Goal: Information Seeking & Learning: Learn about a topic

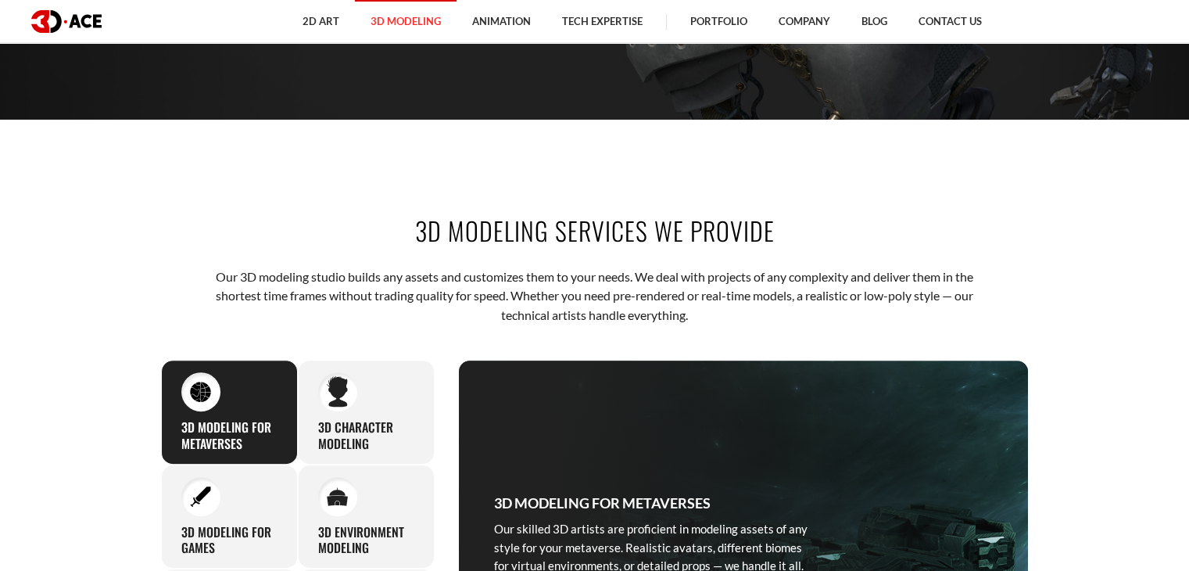
scroll to position [454, 0]
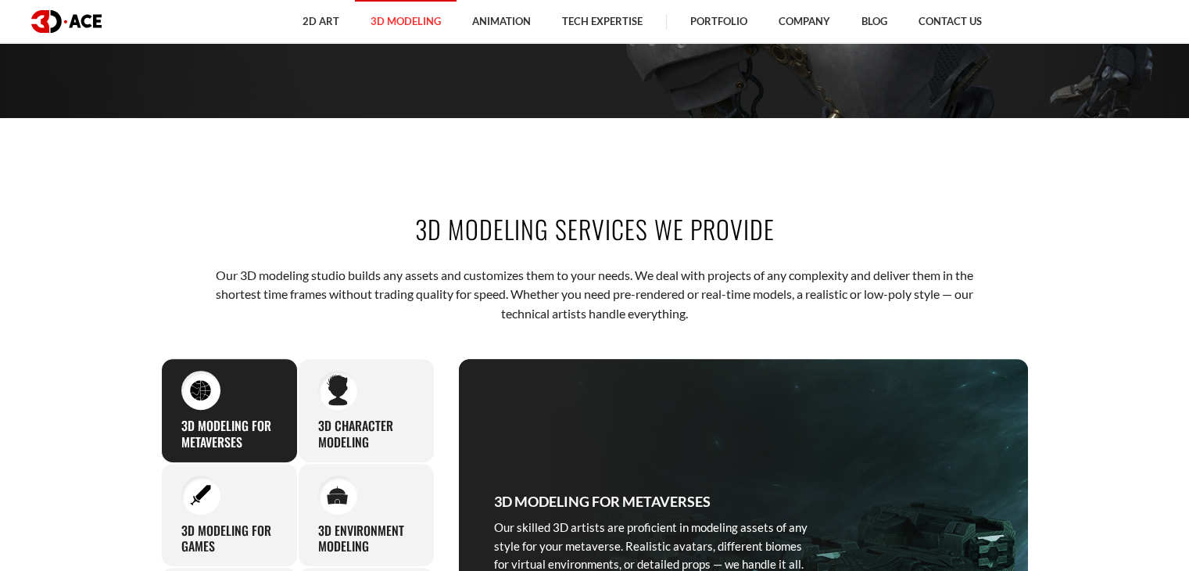
drag, startPoint x: 418, startPoint y: 225, endPoint x: 766, endPoint y: 228, distance: 348.8
click at [766, 228] on h2 "3D modeling services we provide" at bounding box center [595, 228] width 868 height 35
copy h2 "3D modeling services we provide"
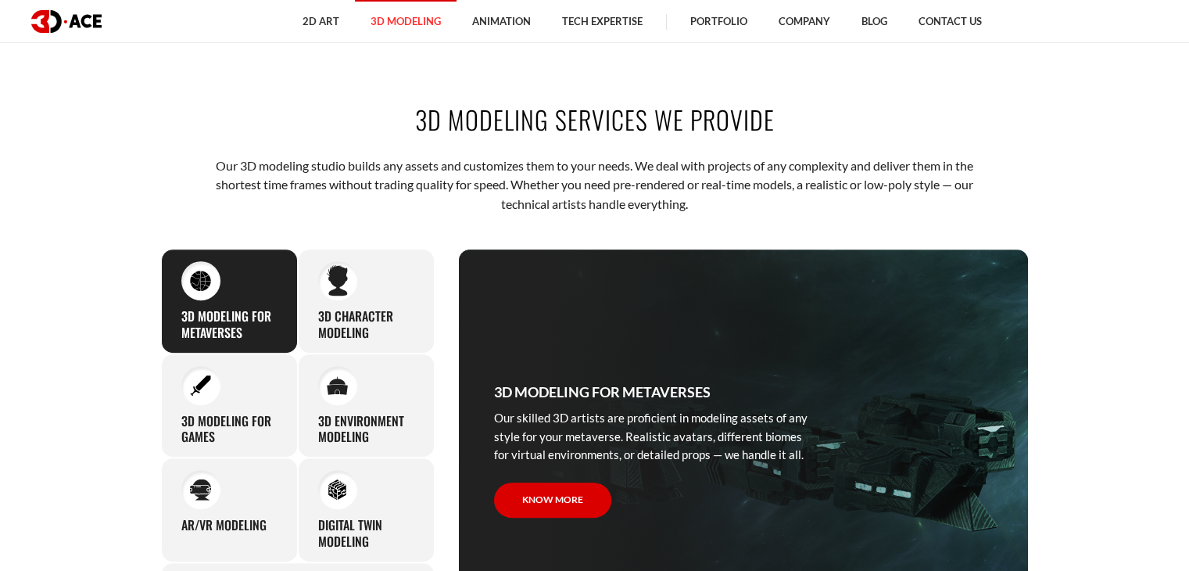
scroll to position [516, 0]
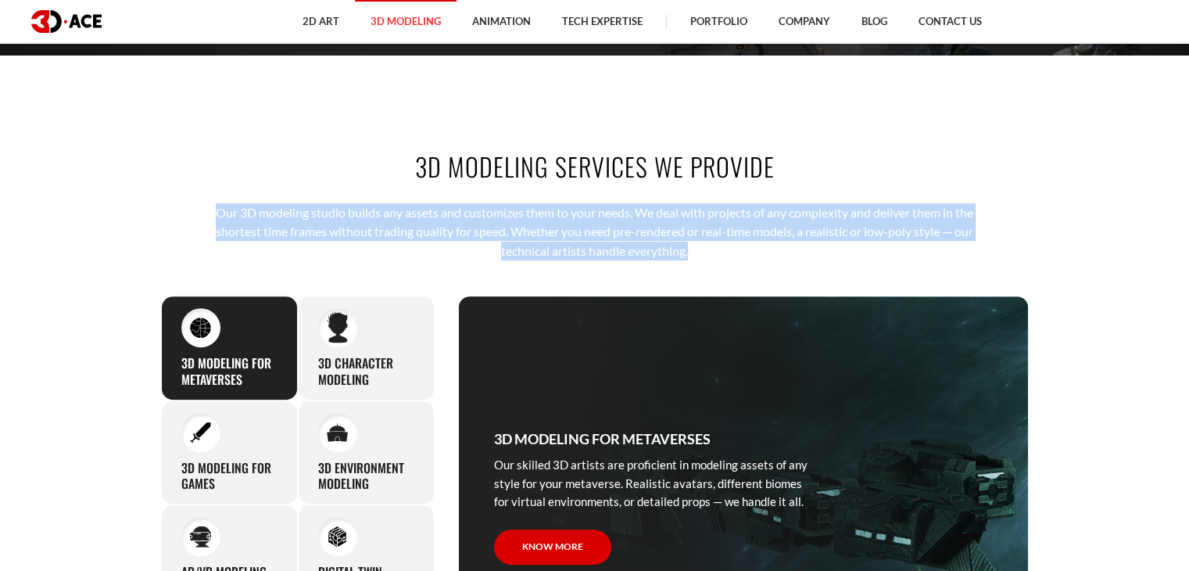
drag, startPoint x: 208, startPoint y: 212, endPoint x: 708, endPoint y: 246, distance: 500.8
click at [708, 246] on div "3D modeling services we provide Our 3D modeling studio builds any assets and cu…" at bounding box center [594, 423] width 891 height 643
copy p "Our 3D modeling studio builds any assets and customizes them to your needs. We …"
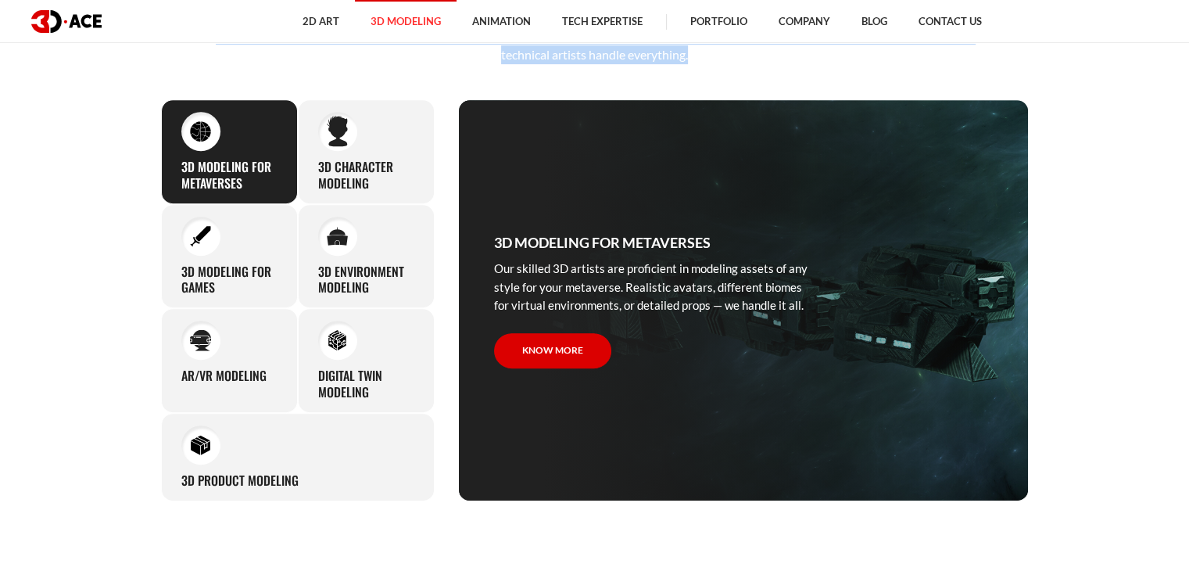
scroll to position [707, 0]
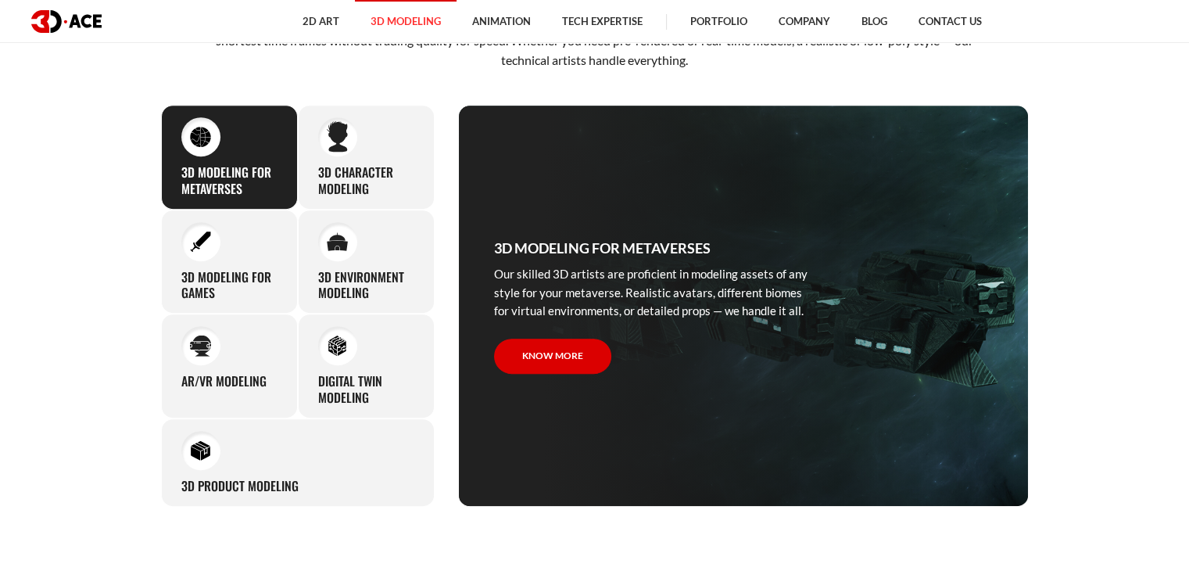
click at [1076, 274] on section "3D modeling services we provide Our 3D modeling studio builds any assets and cu…" at bounding box center [594, 232] width 1189 height 643
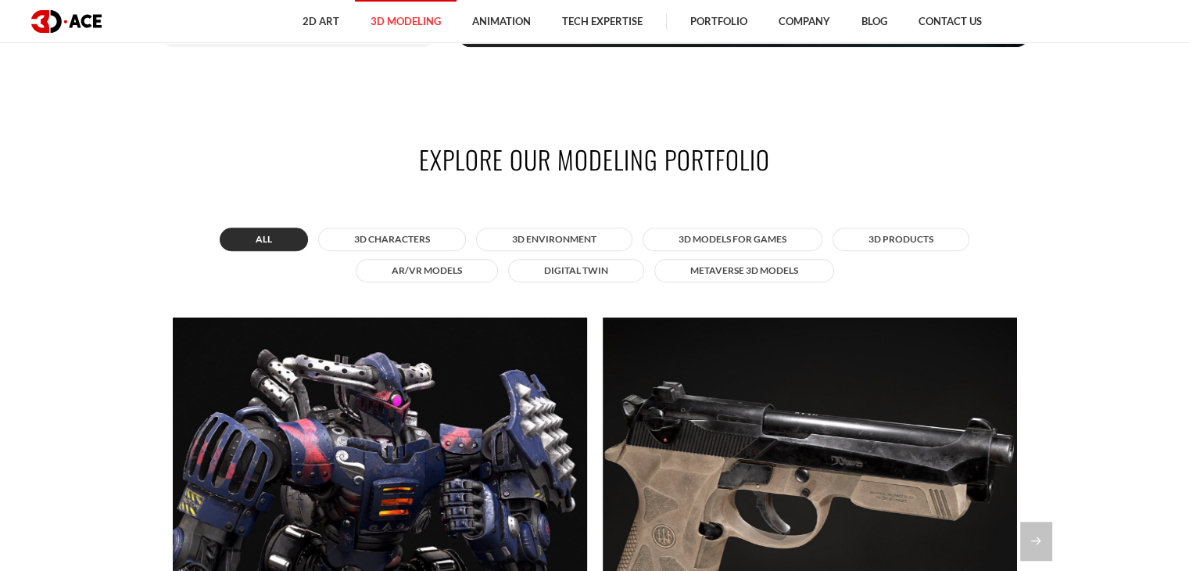
scroll to position [1165, 0]
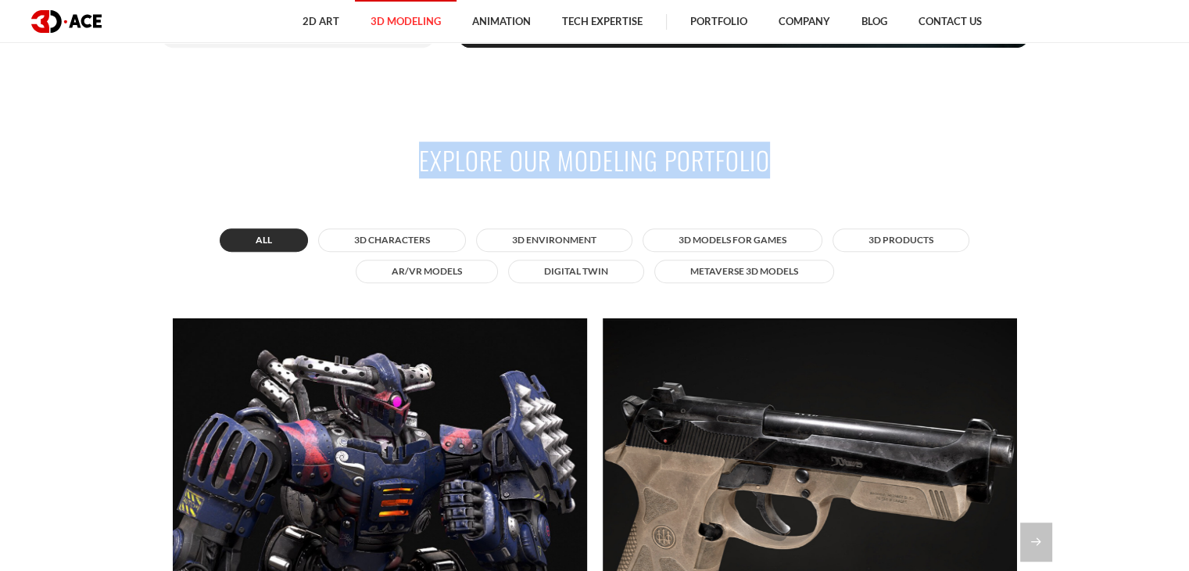
drag, startPoint x: 421, startPoint y: 156, endPoint x: 773, endPoint y: 144, distance: 351.3
click at [773, 144] on h2 "Explore our modeling portfolio" at bounding box center [595, 159] width 868 height 35
copy h2 "Explore our modeling portfolio"
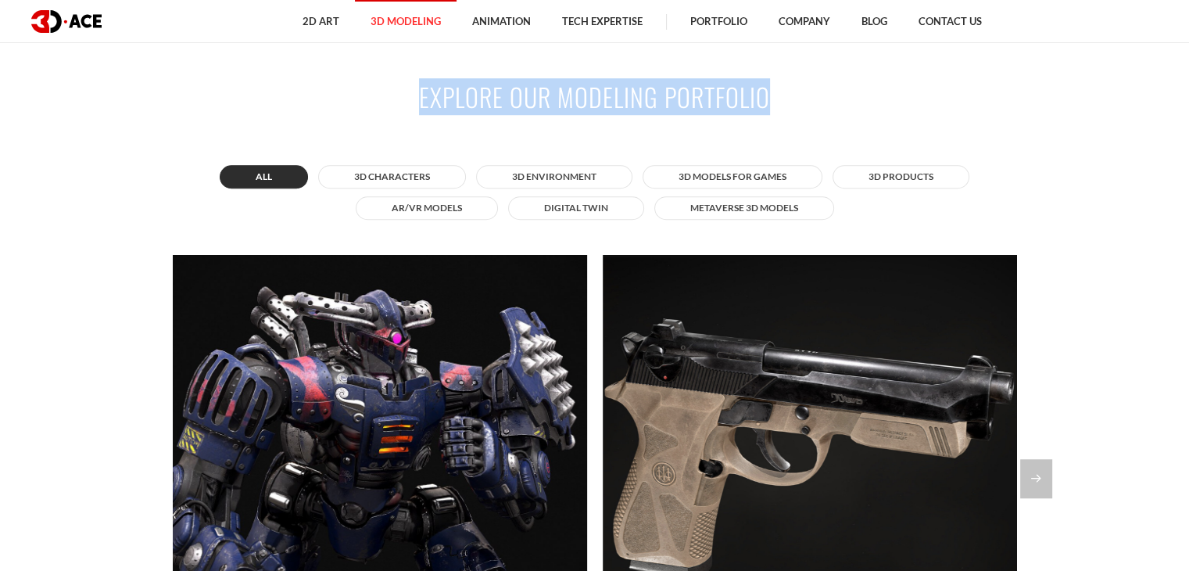
scroll to position [1228, 0]
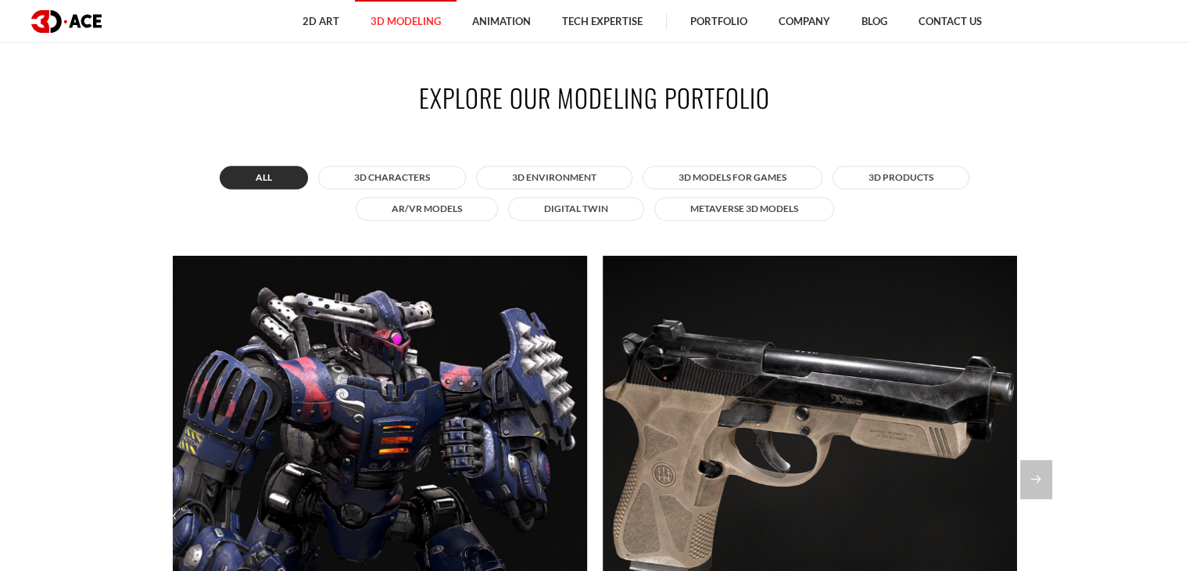
click at [129, 341] on section "Explore our modeling portfolio All 3D Characters 3D Environment 3D Models for G…" at bounding box center [594, 428] width 1189 height 791
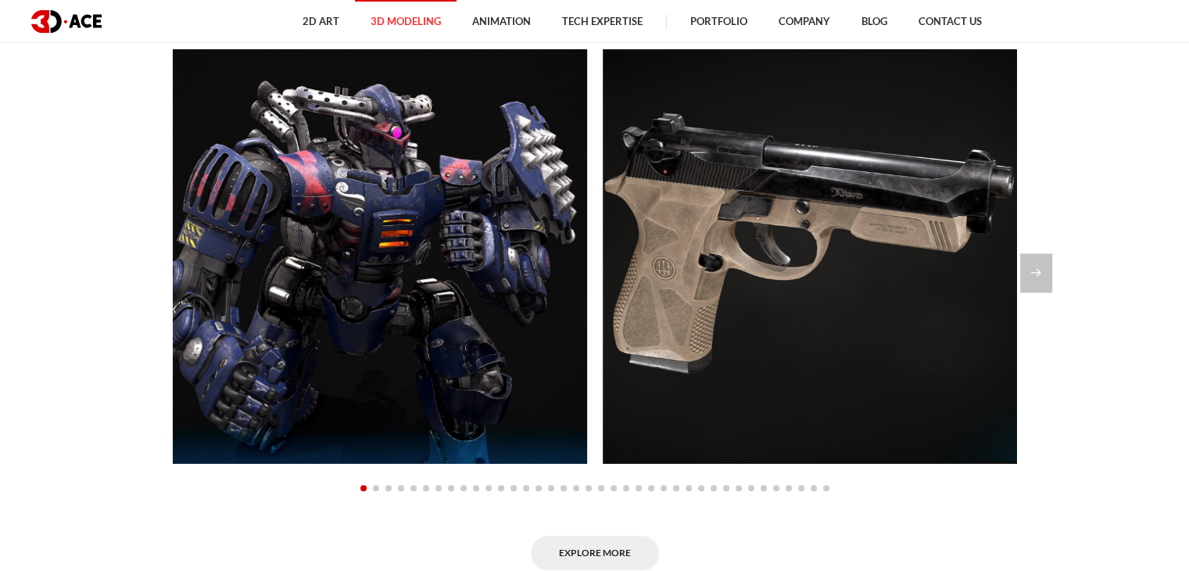
scroll to position [1439, 0]
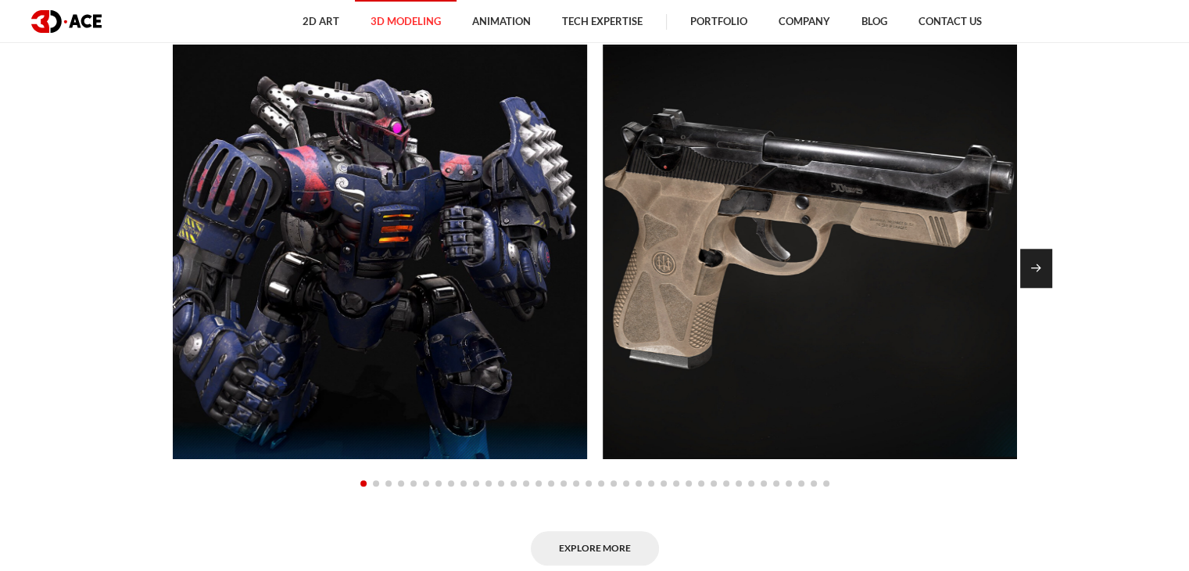
click at [1049, 251] on div "Next slide" at bounding box center [1036, 268] width 32 height 39
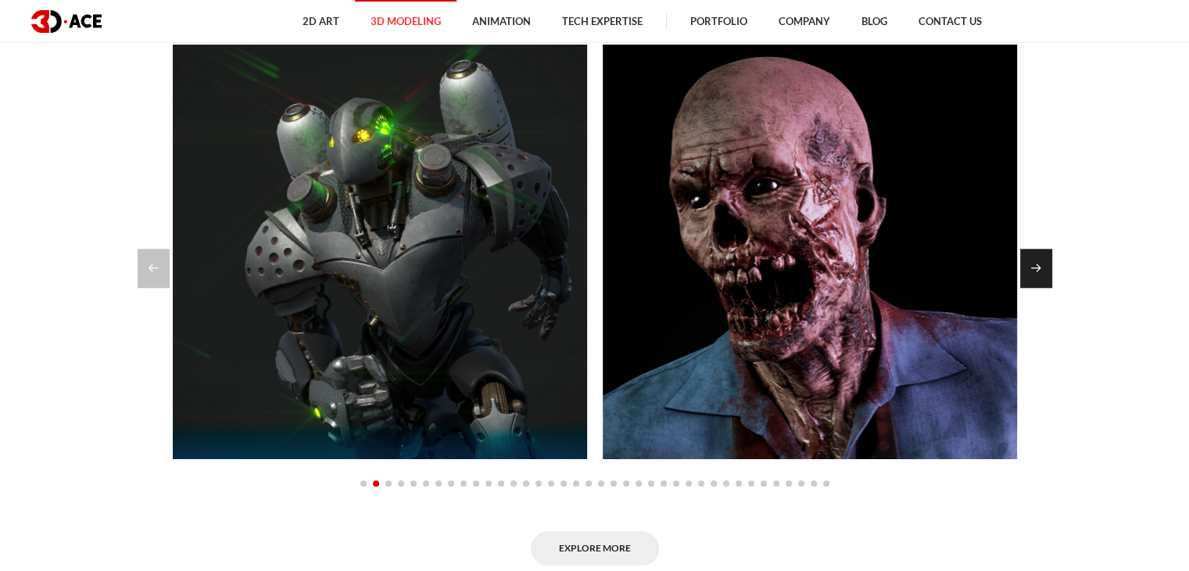
click at [1049, 251] on div "Next slide" at bounding box center [1036, 268] width 32 height 39
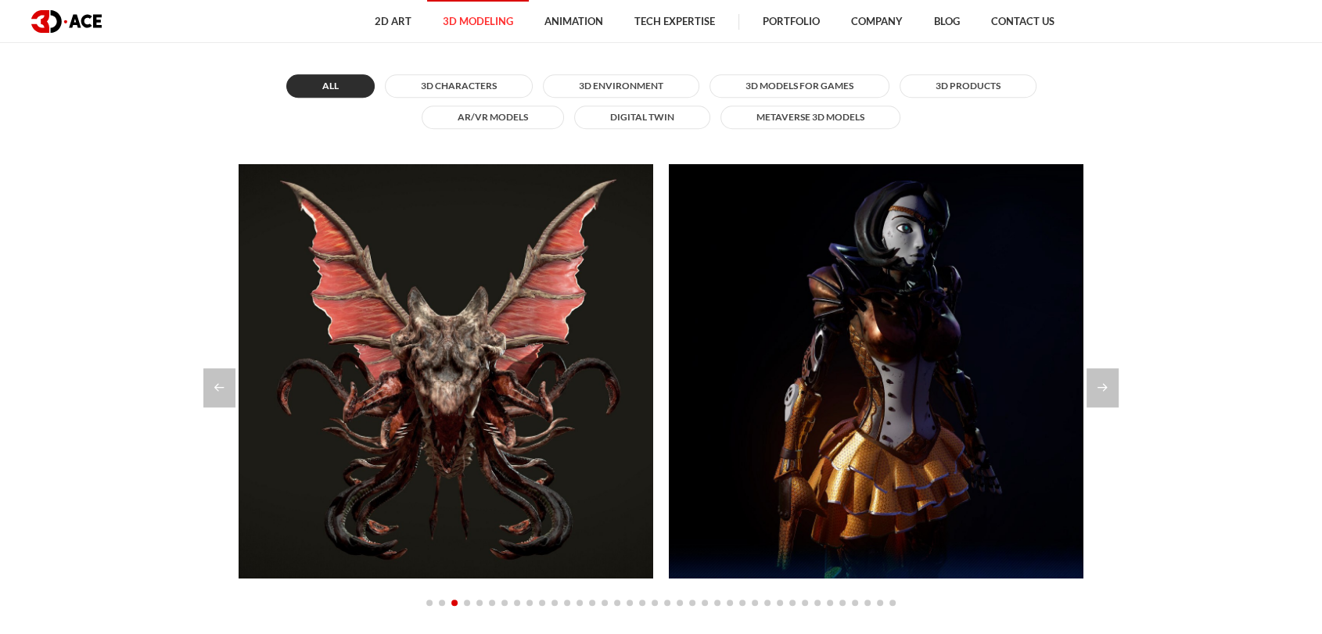
scroll to position [1383, 0]
click at [1188, 354] on section "Explore our modeling portfolio All 3D Characters 3D Environment 3D Models for G…" at bounding box center [661, 336] width 1322 height 791
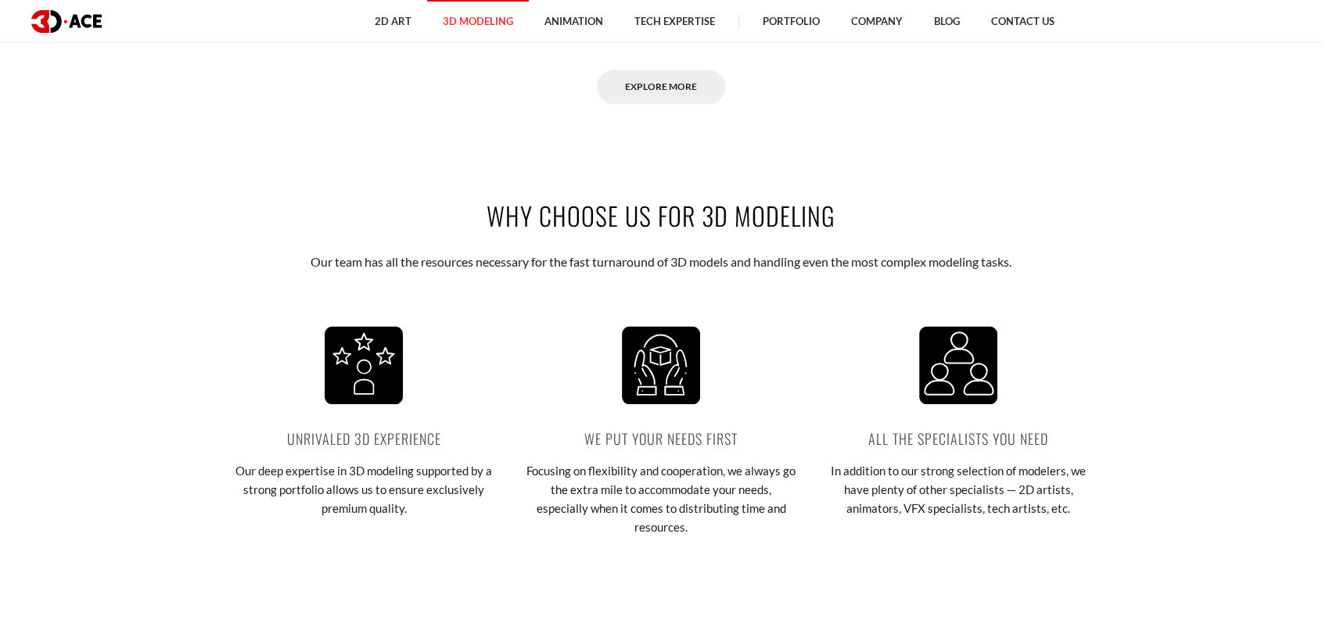
scroll to position [1961, 0]
